Goal: Task Accomplishment & Management: Complete application form

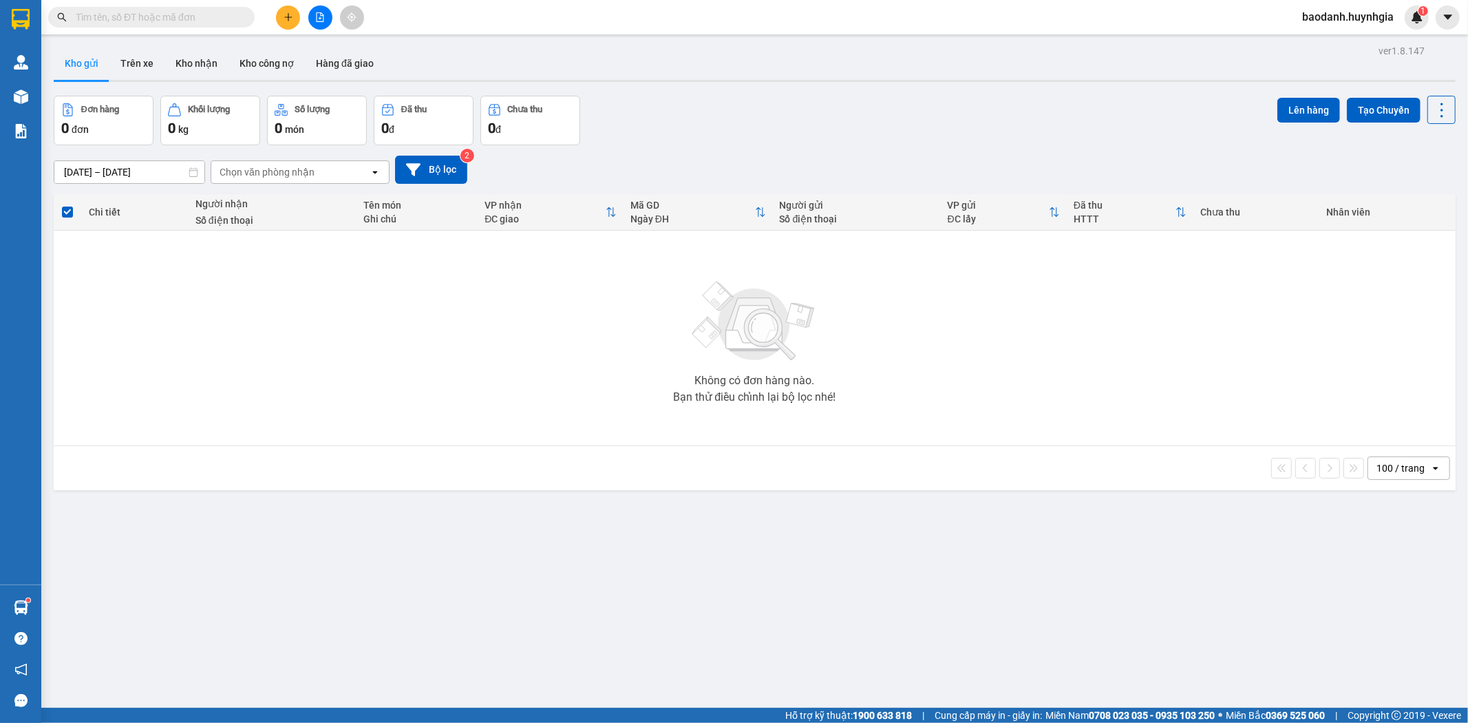
click at [114, 26] on span at bounding box center [151, 17] width 206 height 21
click at [111, 21] on input "text" at bounding box center [157, 17] width 162 height 15
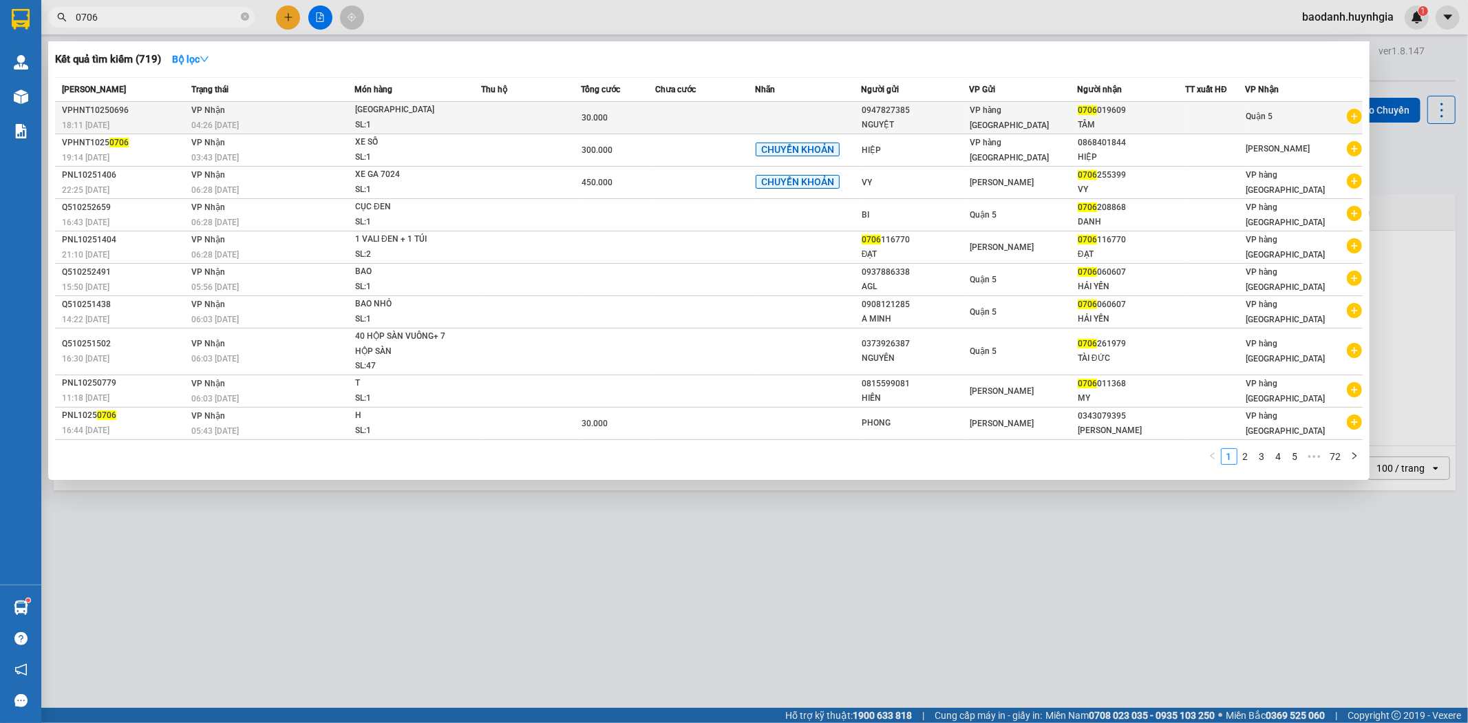
type input "0706"
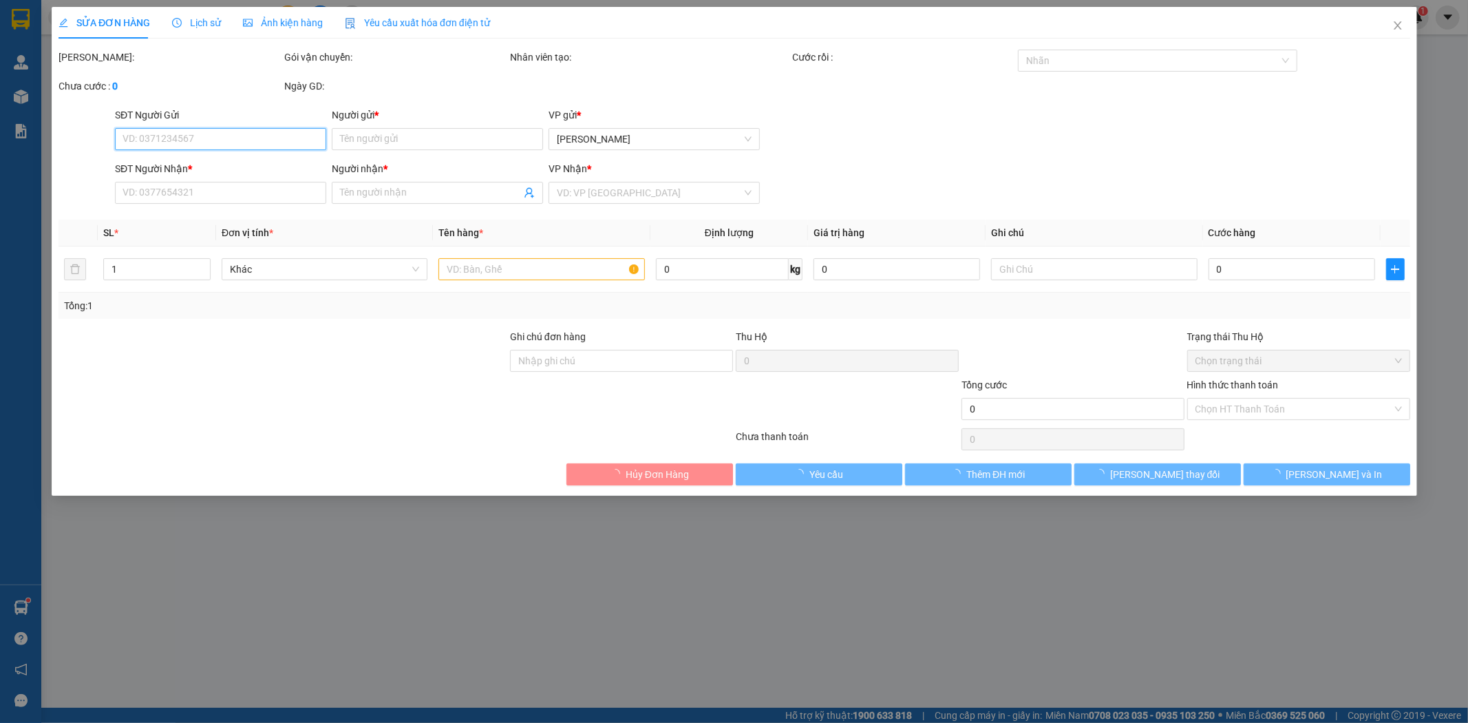
type input "0947827385"
type input "NGUYỆT"
type input "0706019609"
type input "TÂM"
type input "30.000"
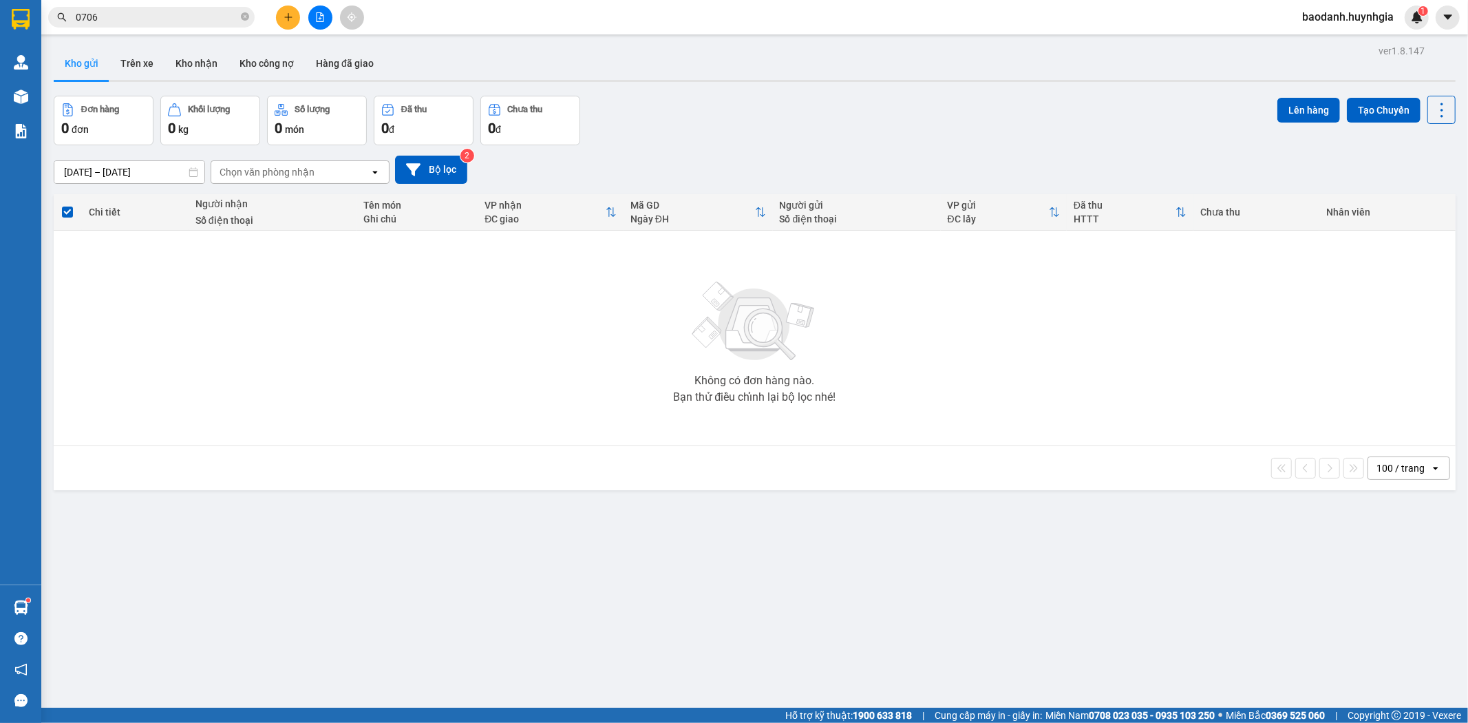
click at [145, 17] on input "0706" at bounding box center [157, 17] width 162 height 15
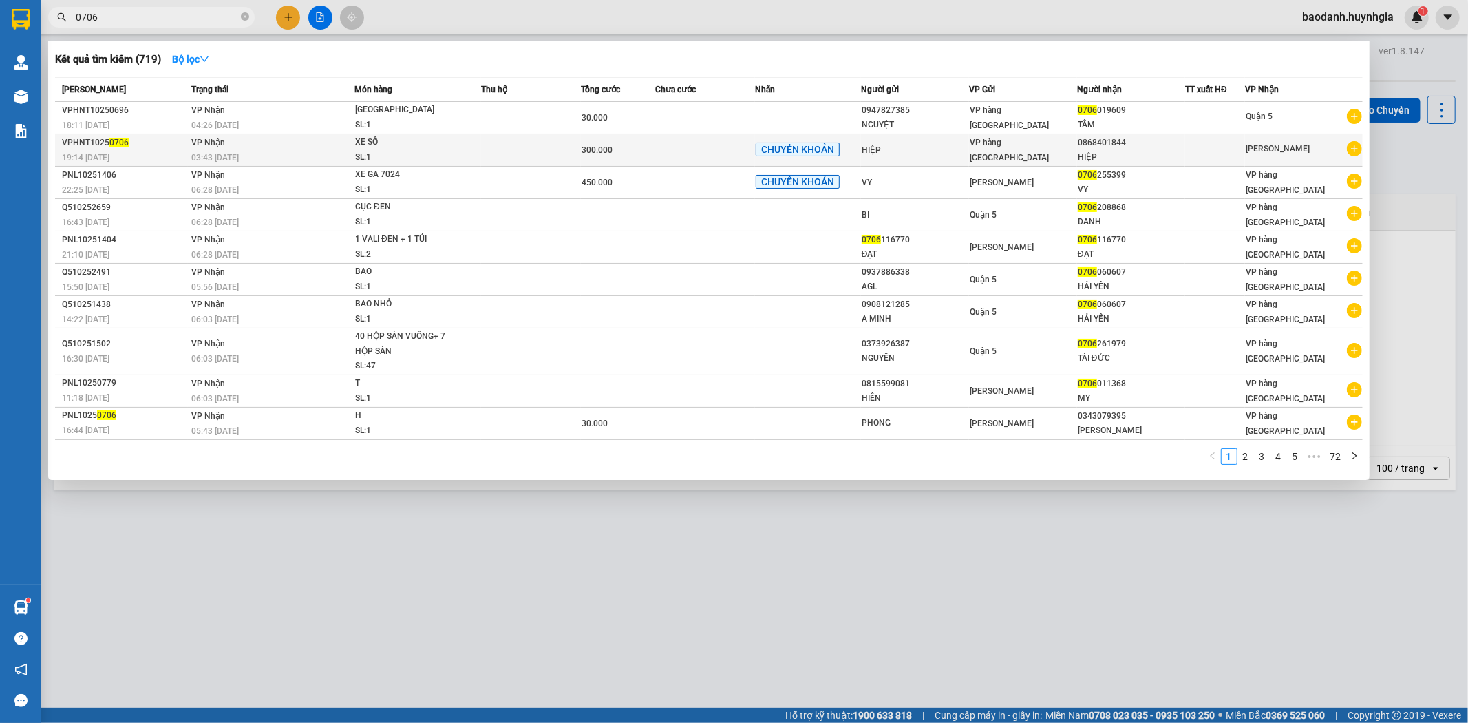
click at [900, 149] on div "HIỆP" at bounding box center [915, 150] width 107 height 14
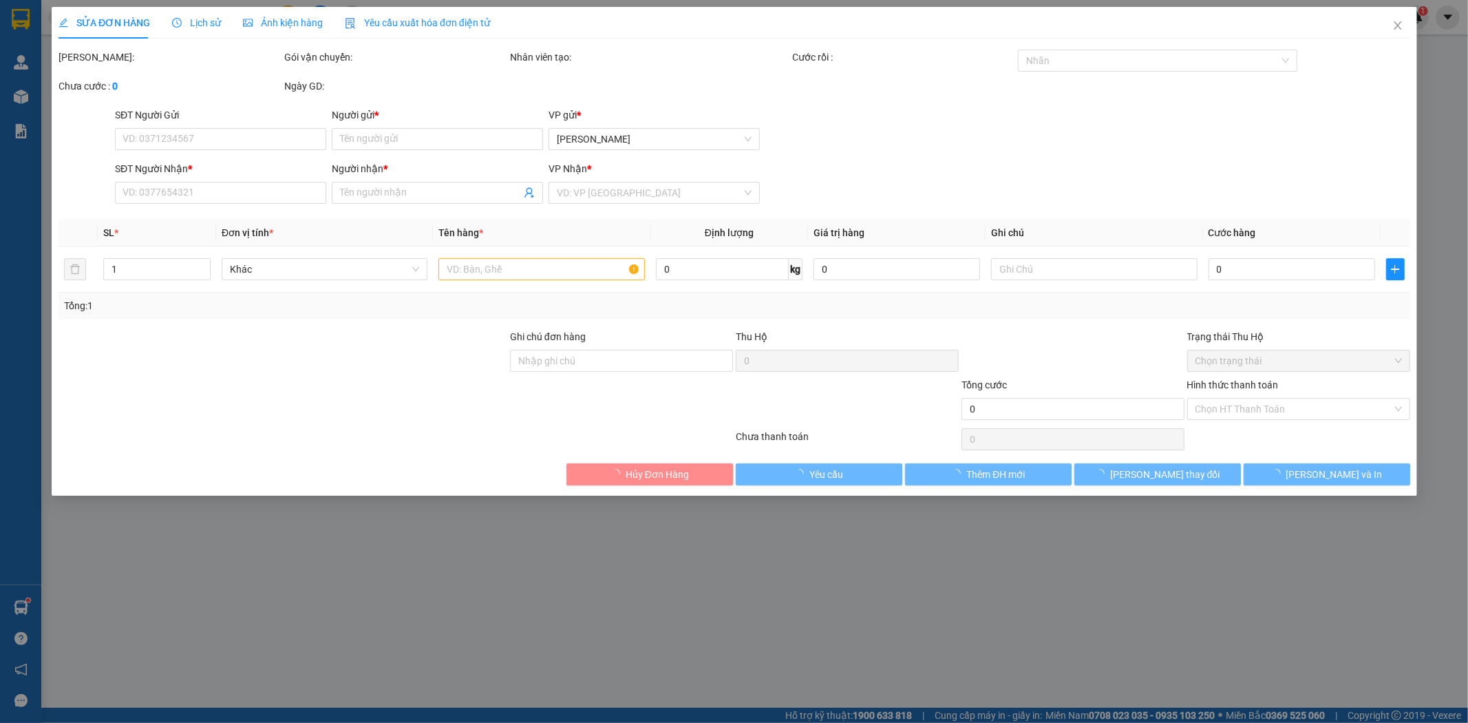
type input "HIỆP"
type input "0868401844"
type input "HIỆP"
type input "300.000"
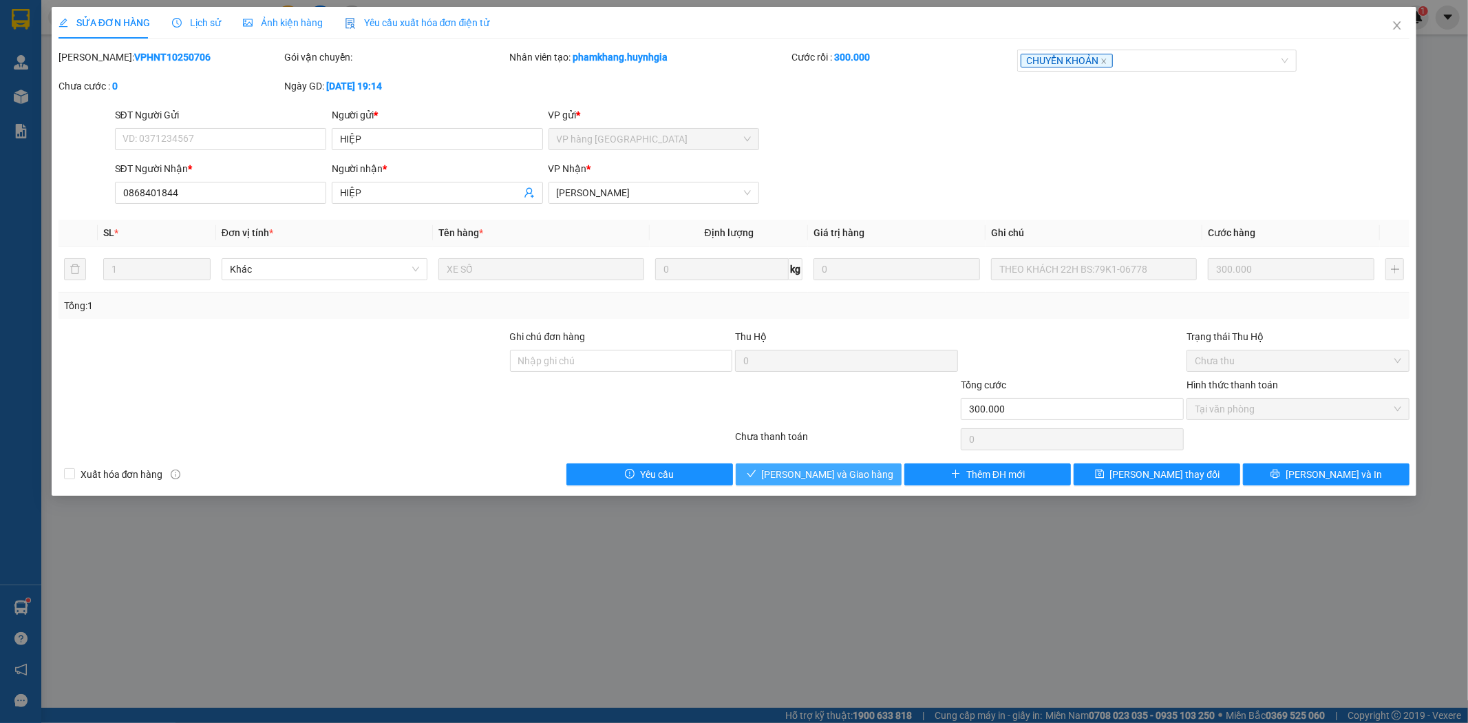
click at [871, 476] on button "[PERSON_NAME] và Giao hàng" at bounding box center [819, 474] width 167 height 22
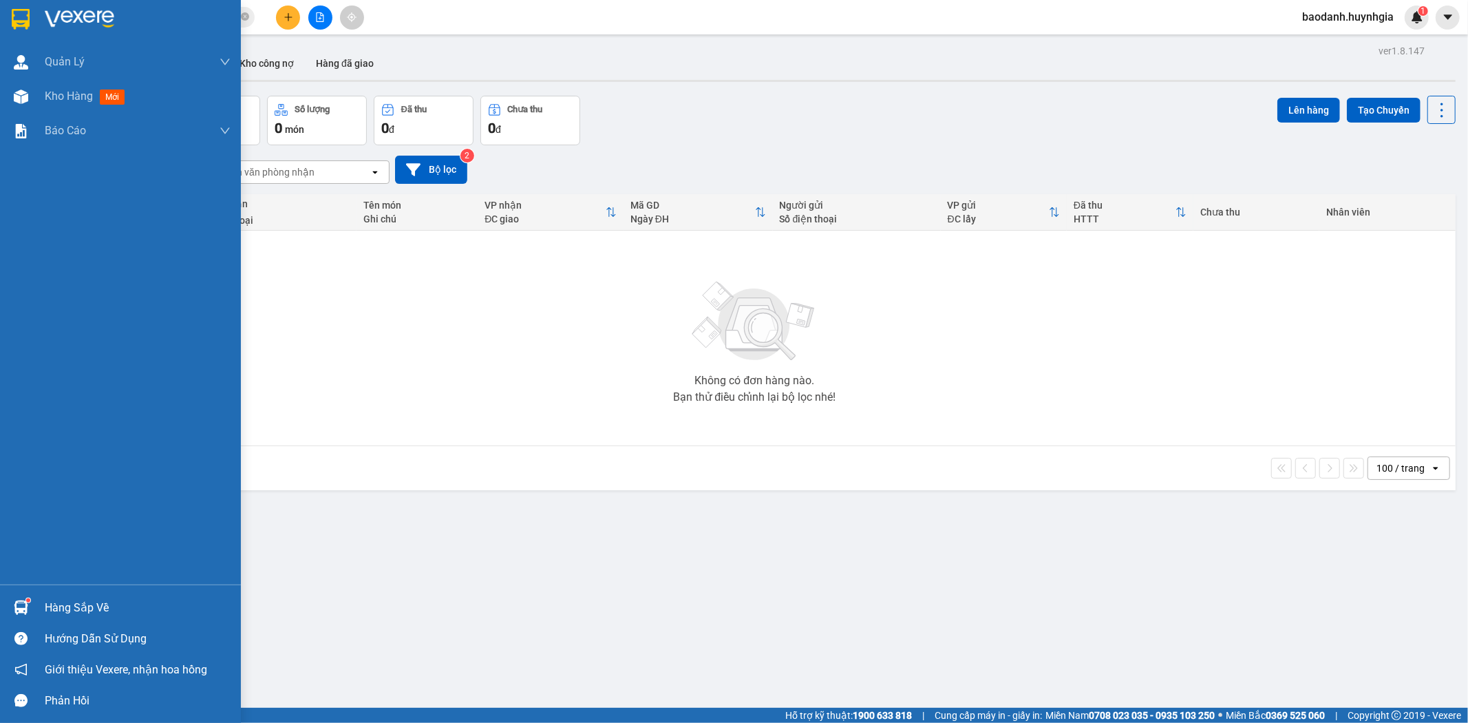
click at [58, 603] on div "Hàng sắp về" at bounding box center [138, 607] width 186 height 21
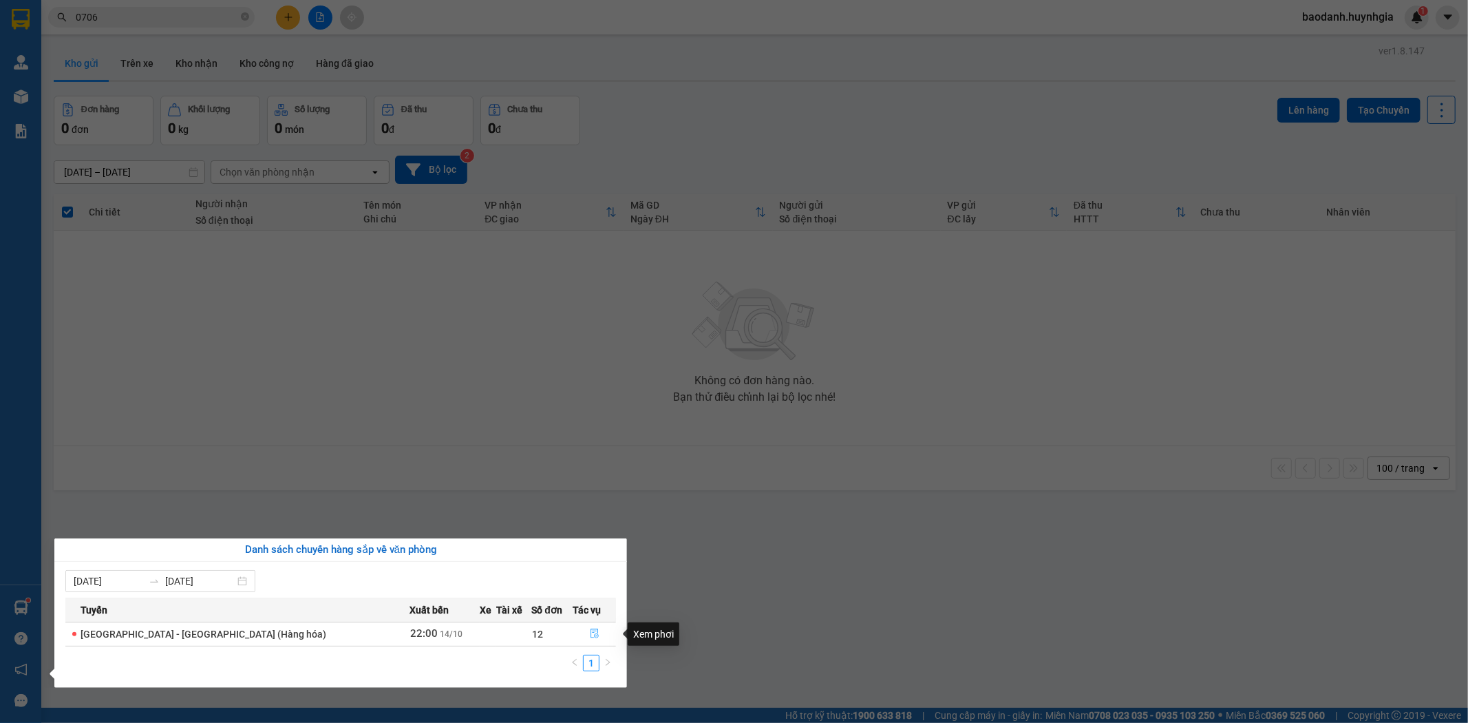
click at [590, 632] on icon "file-done" at bounding box center [595, 633] width 10 height 10
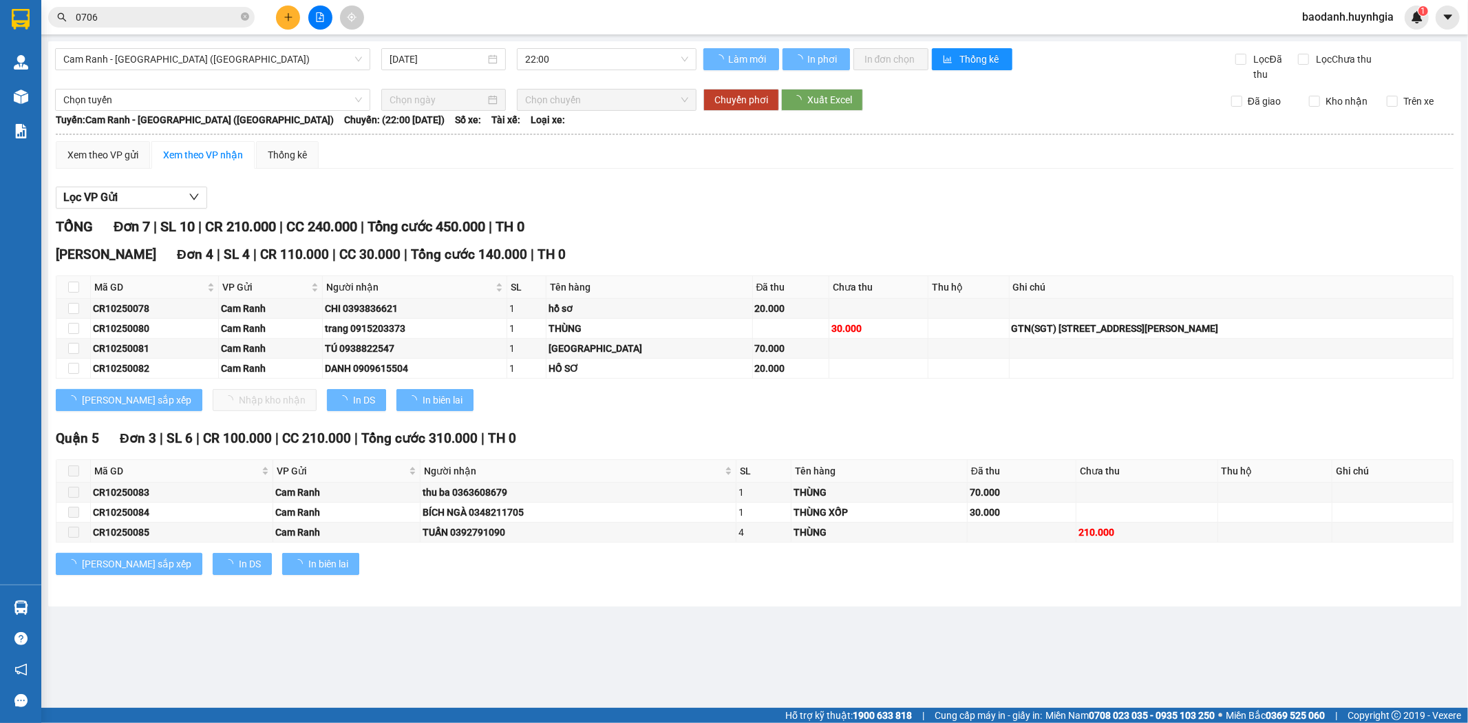
type input "[DATE]"
